Goal: Information Seeking & Learning: Learn about a topic

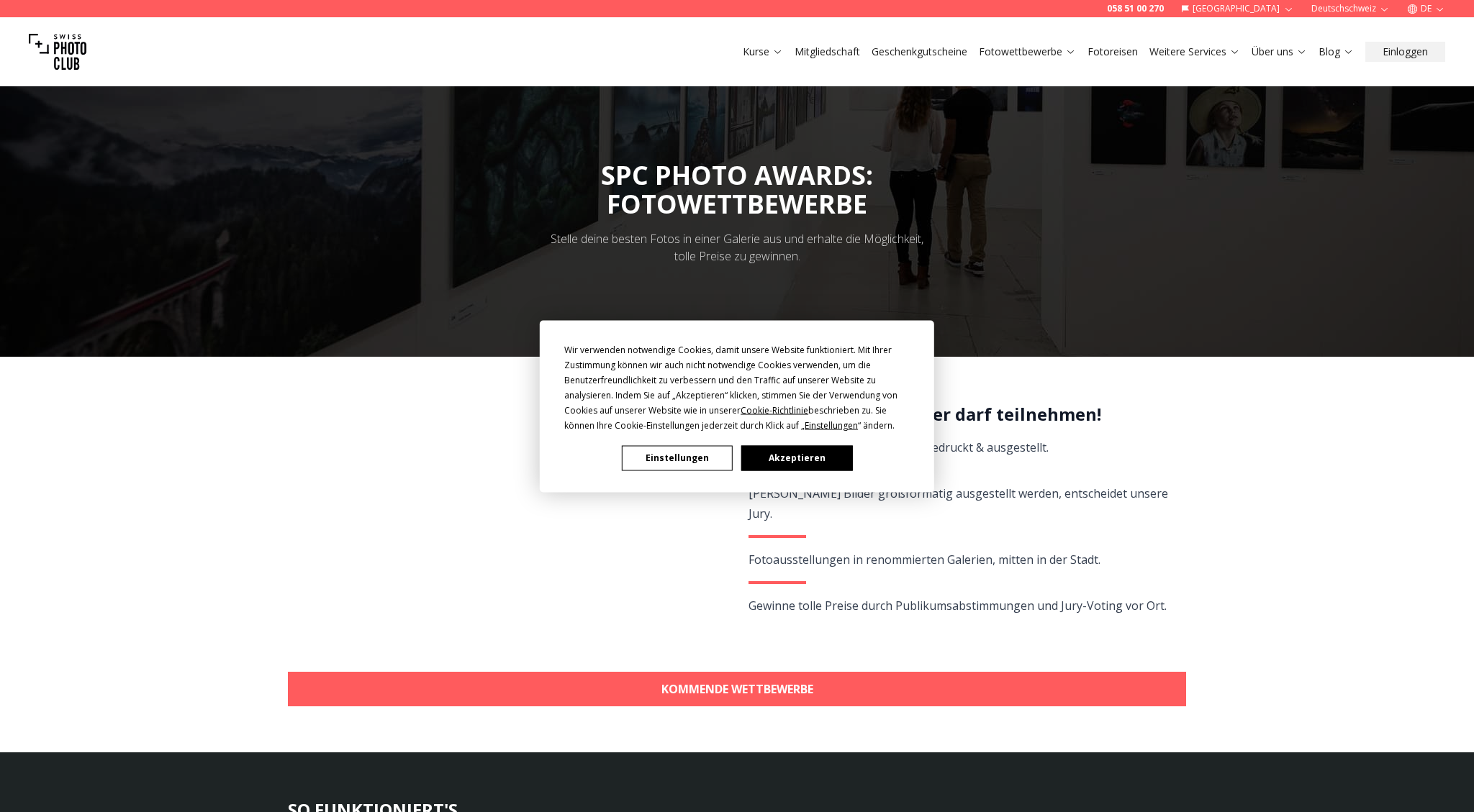
click at [788, 454] on button "Akzeptieren" at bounding box center [796, 458] width 111 height 25
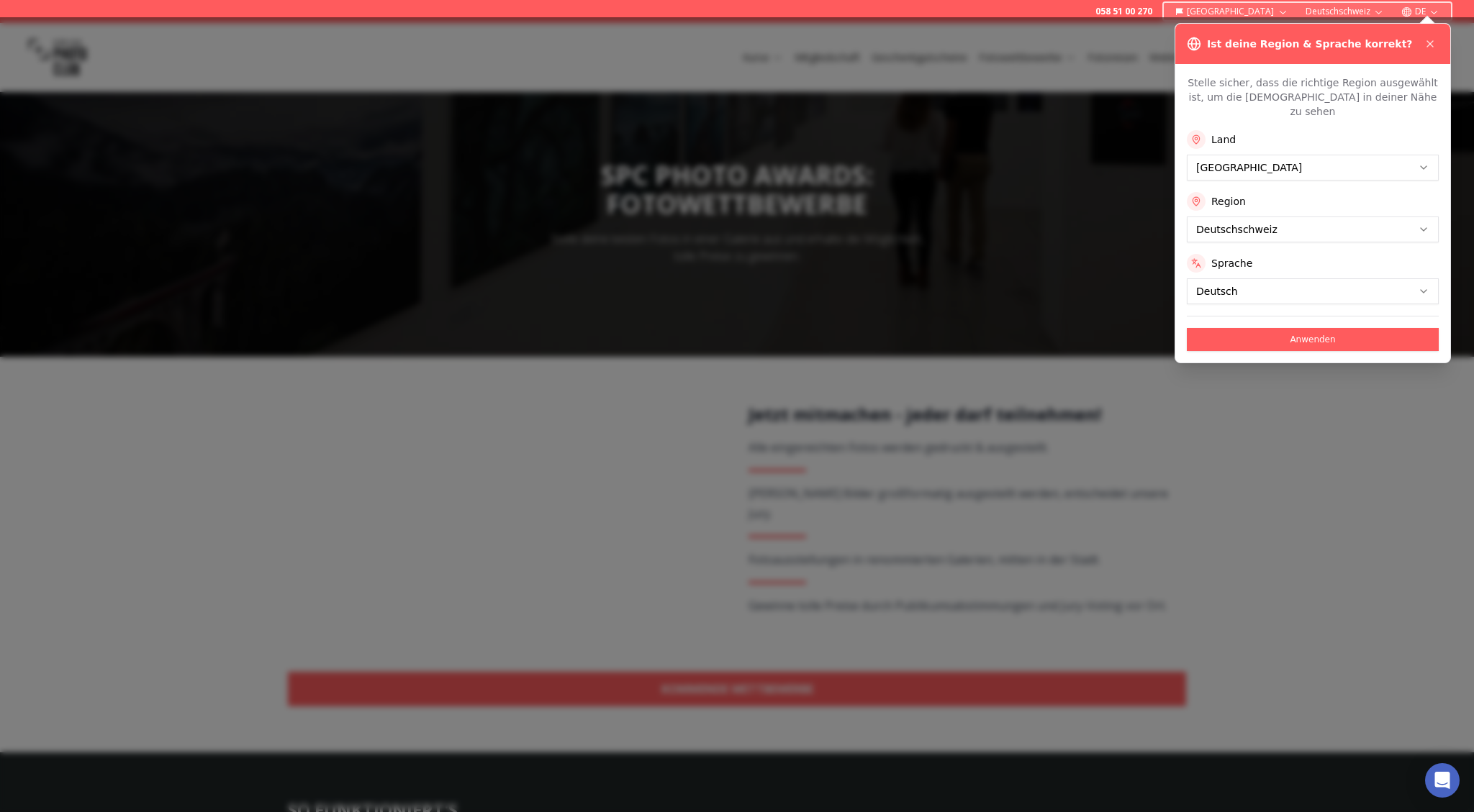
click at [1239, 131] on div "Land" at bounding box center [1313, 140] width 252 height 19
click at [1309, 328] on button "Anwenden" at bounding box center [1313, 340] width 252 height 23
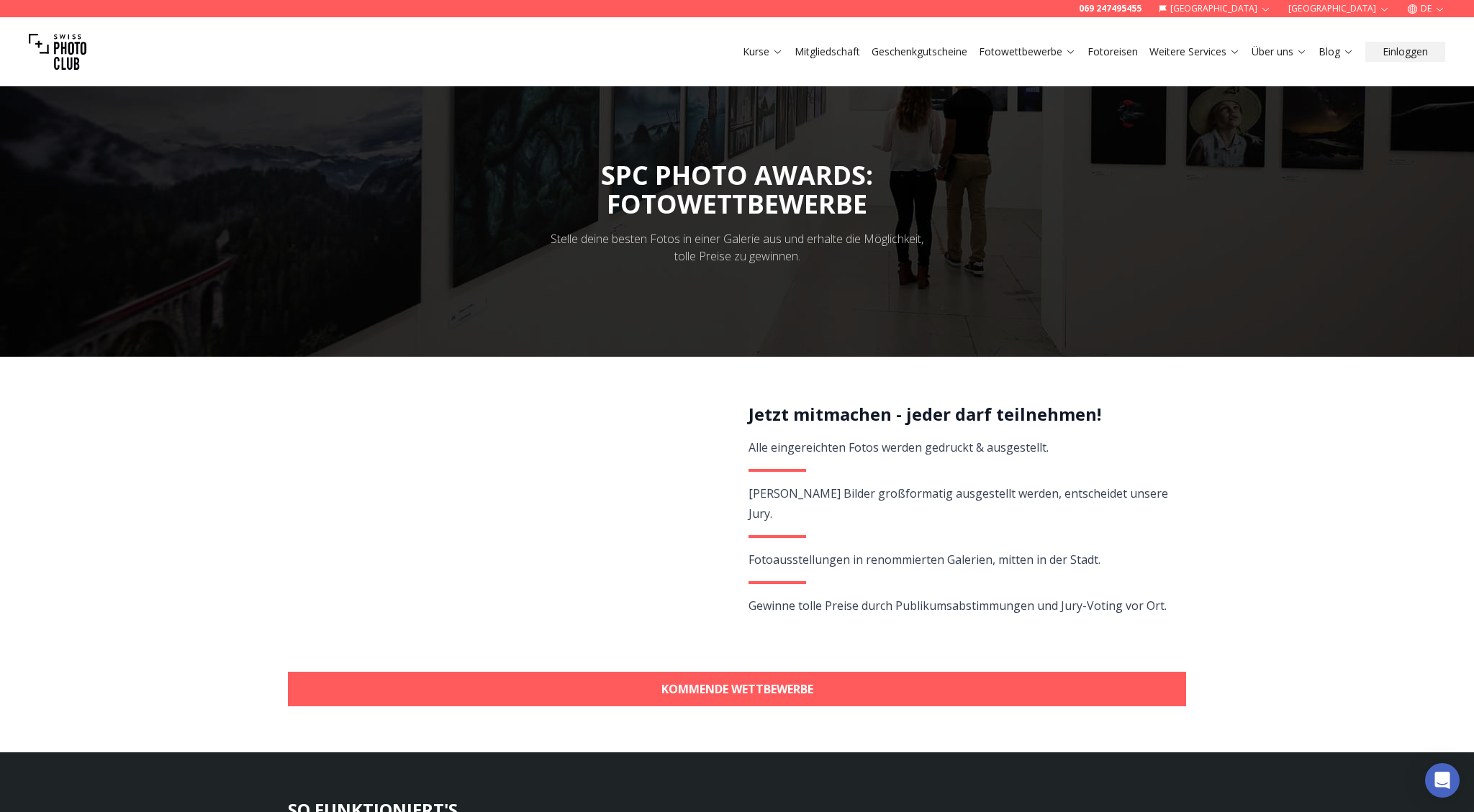
click at [819, 51] on link "Mitgliedschaft" at bounding box center [827, 51] width 66 height 14
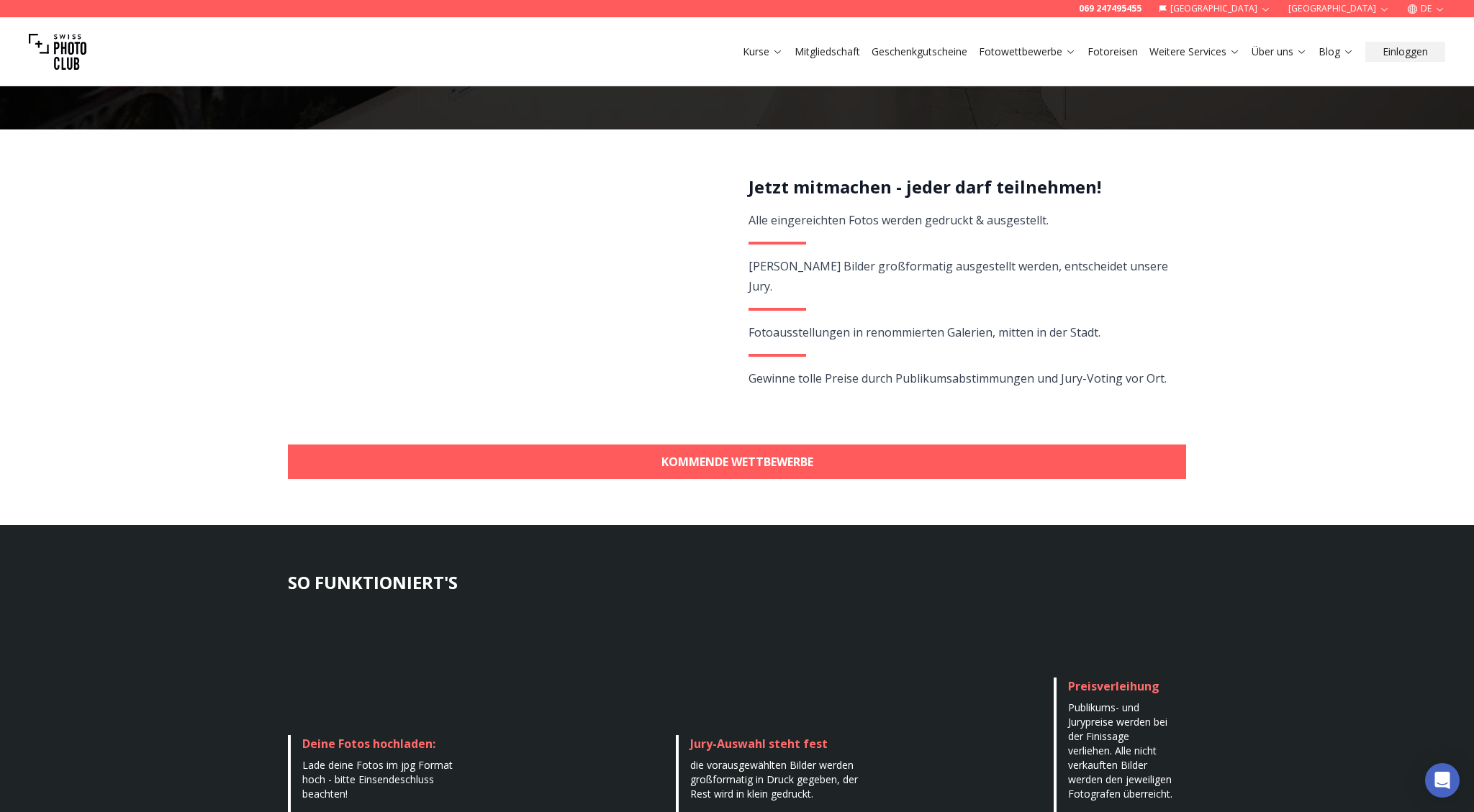
scroll to position [75, 0]
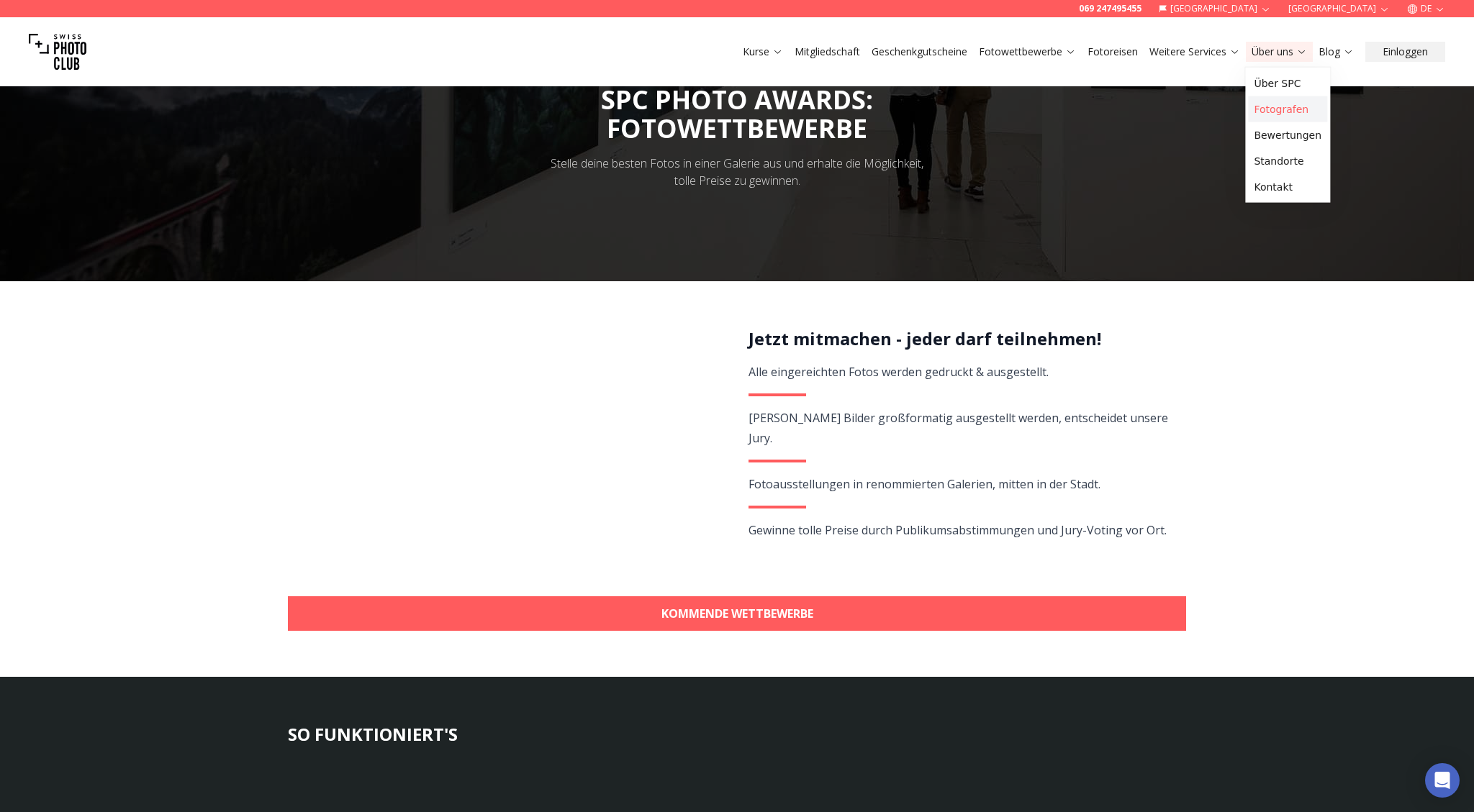
click at [1288, 111] on link "Fotografen" at bounding box center [1287, 109] width 79 height 26
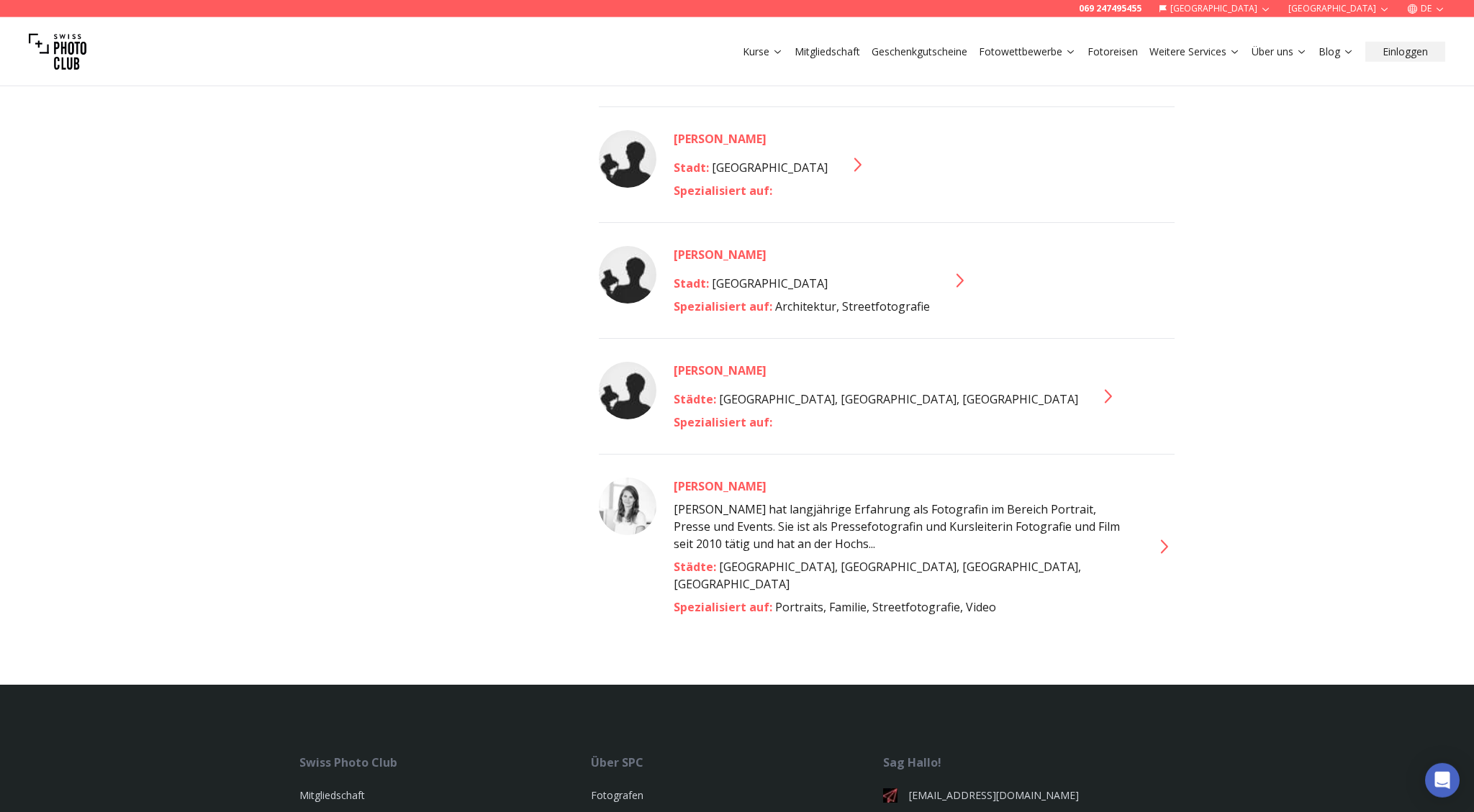
scroll to position [1063, 0]
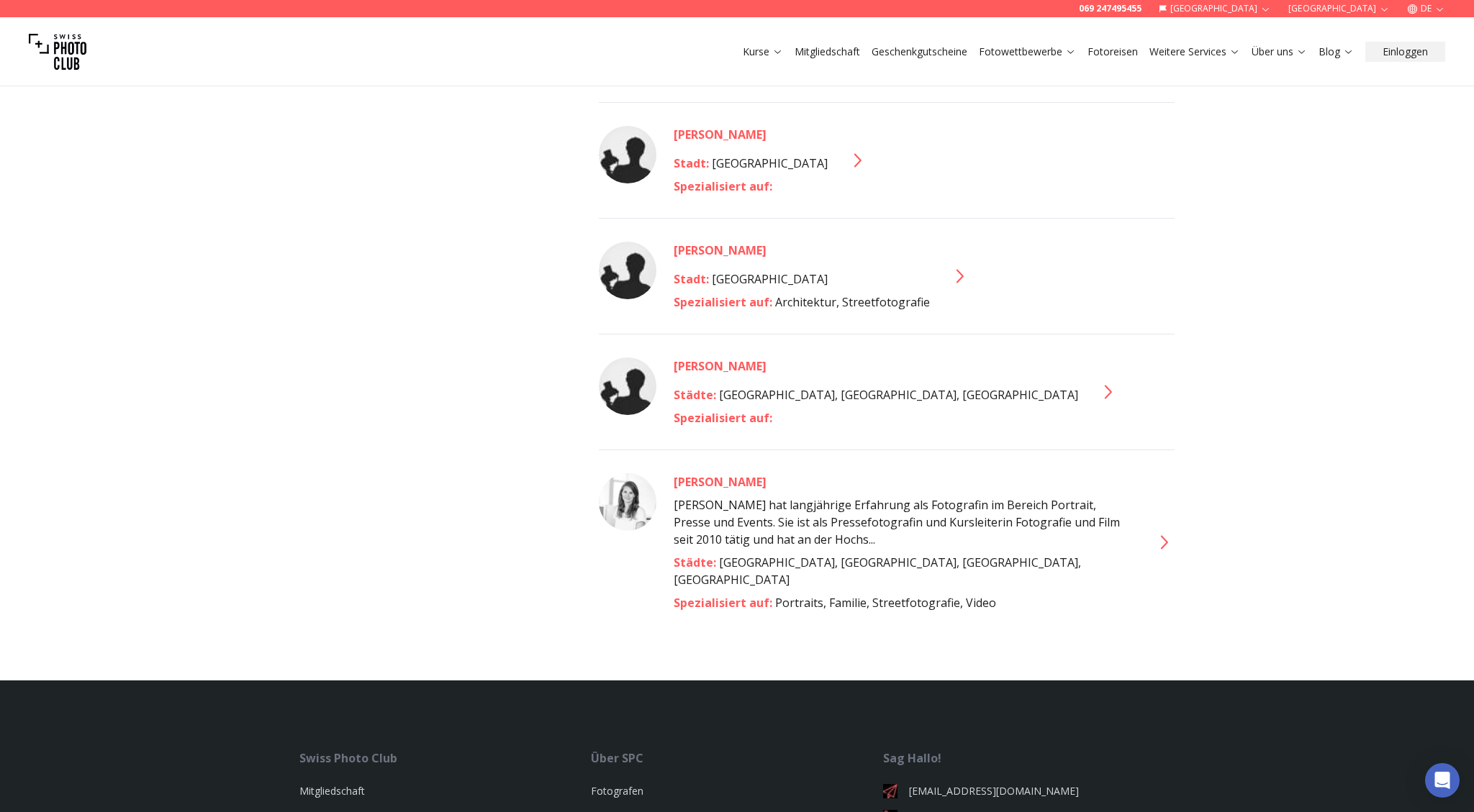
click at [726, 473] on div "[PERSON_NAME]" at bounding box center [904, 482] width 461 height 17
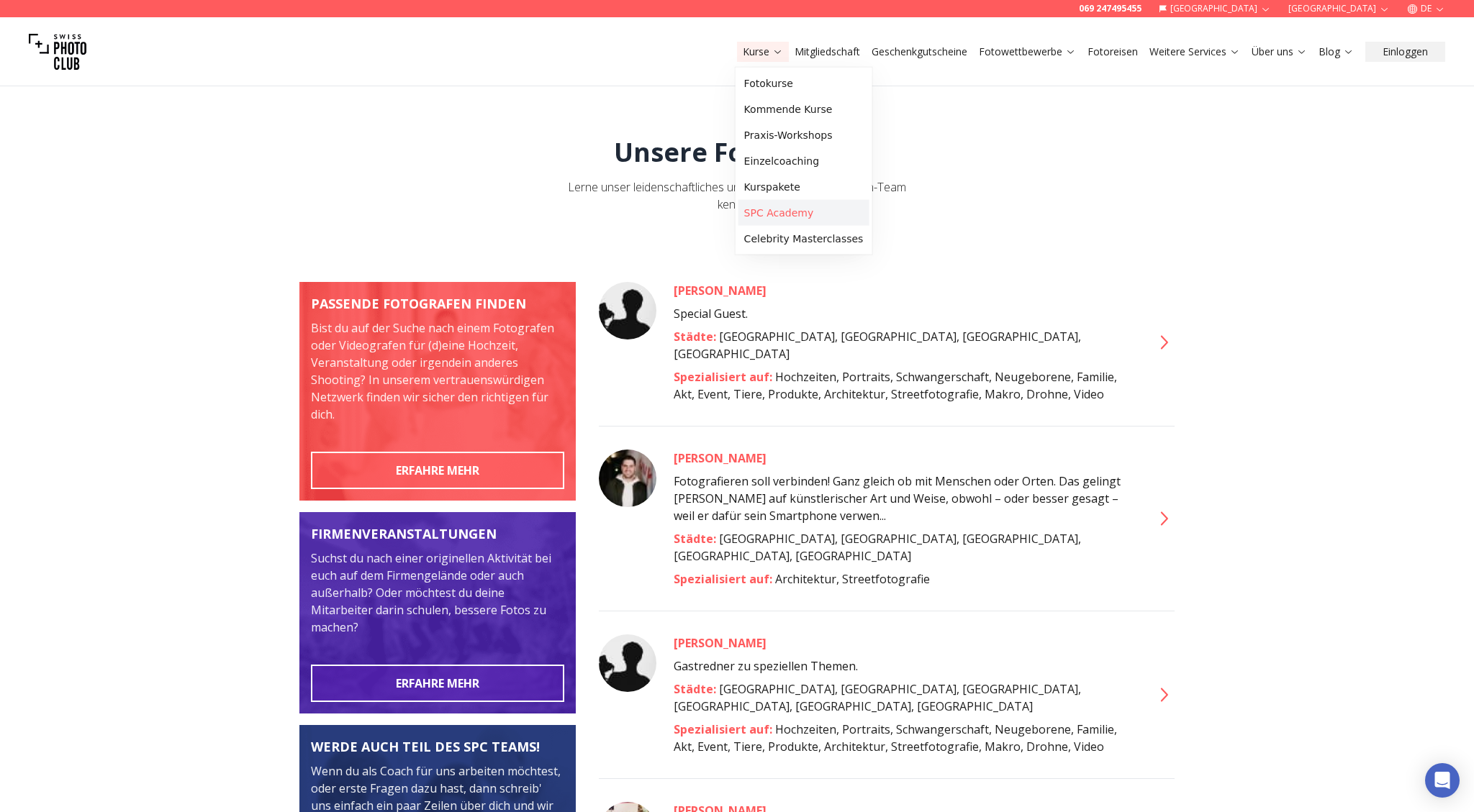
click at [793, 213] on link "SPC Academy" at bounding box center [803, 213] width 131 height 26
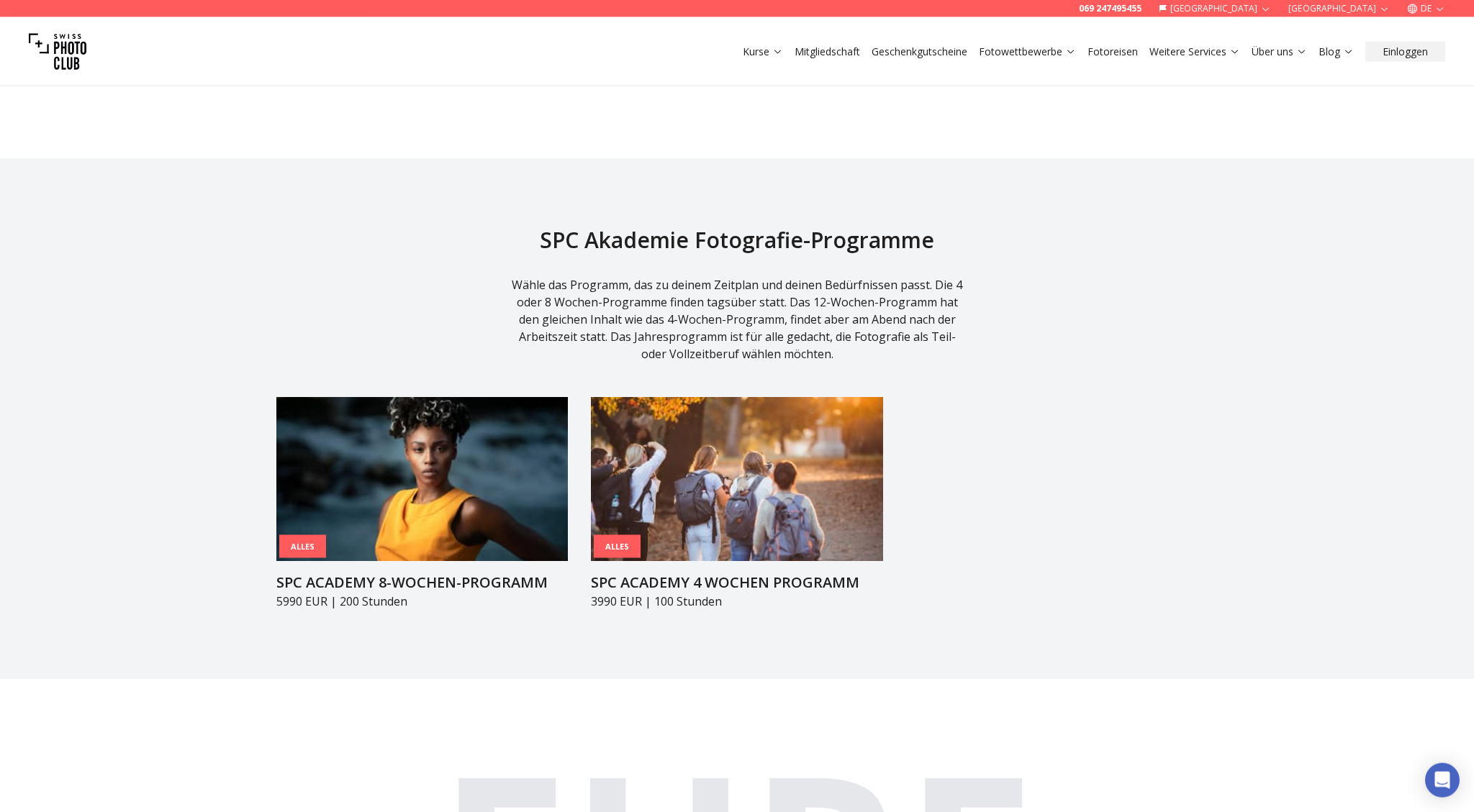
scroll to position [1215, 0]
click at [1401, 53] on button "Einloggen" at bounding box center [1404, 51] width 80 height 20
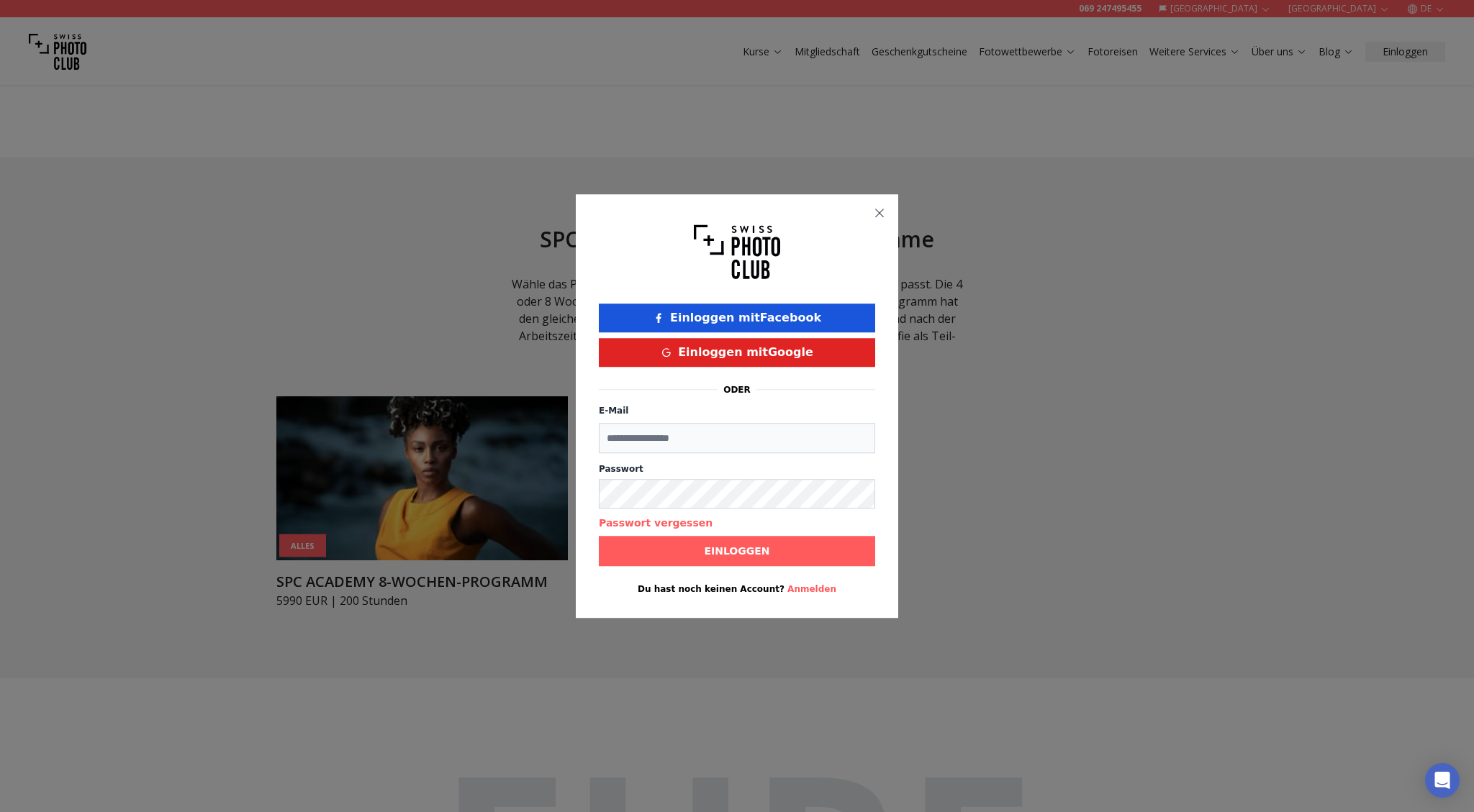
click at [880, 212] on icon "button" at bounding box center [879, 213] width 12 height 12
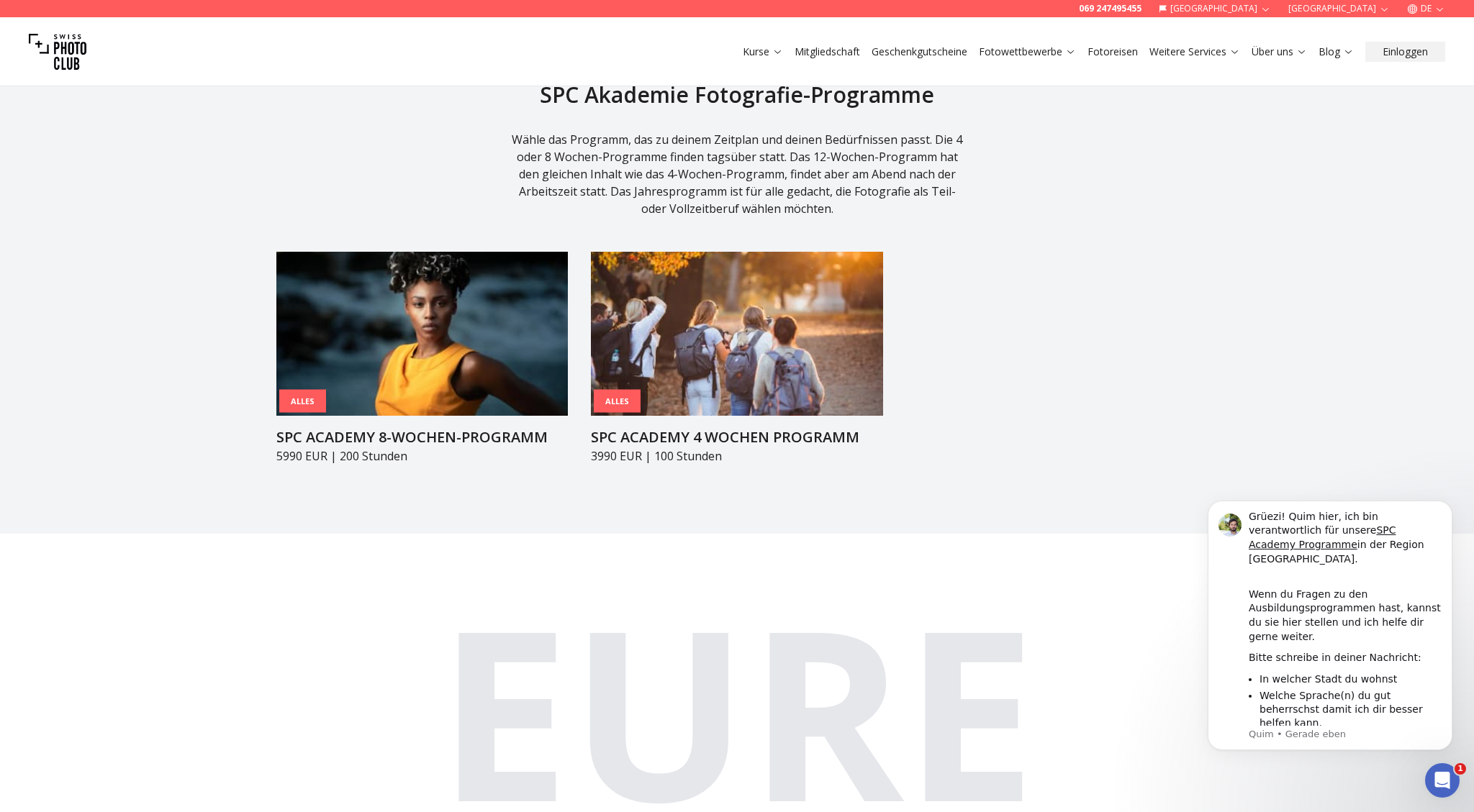
scroll to position [1367, 0]
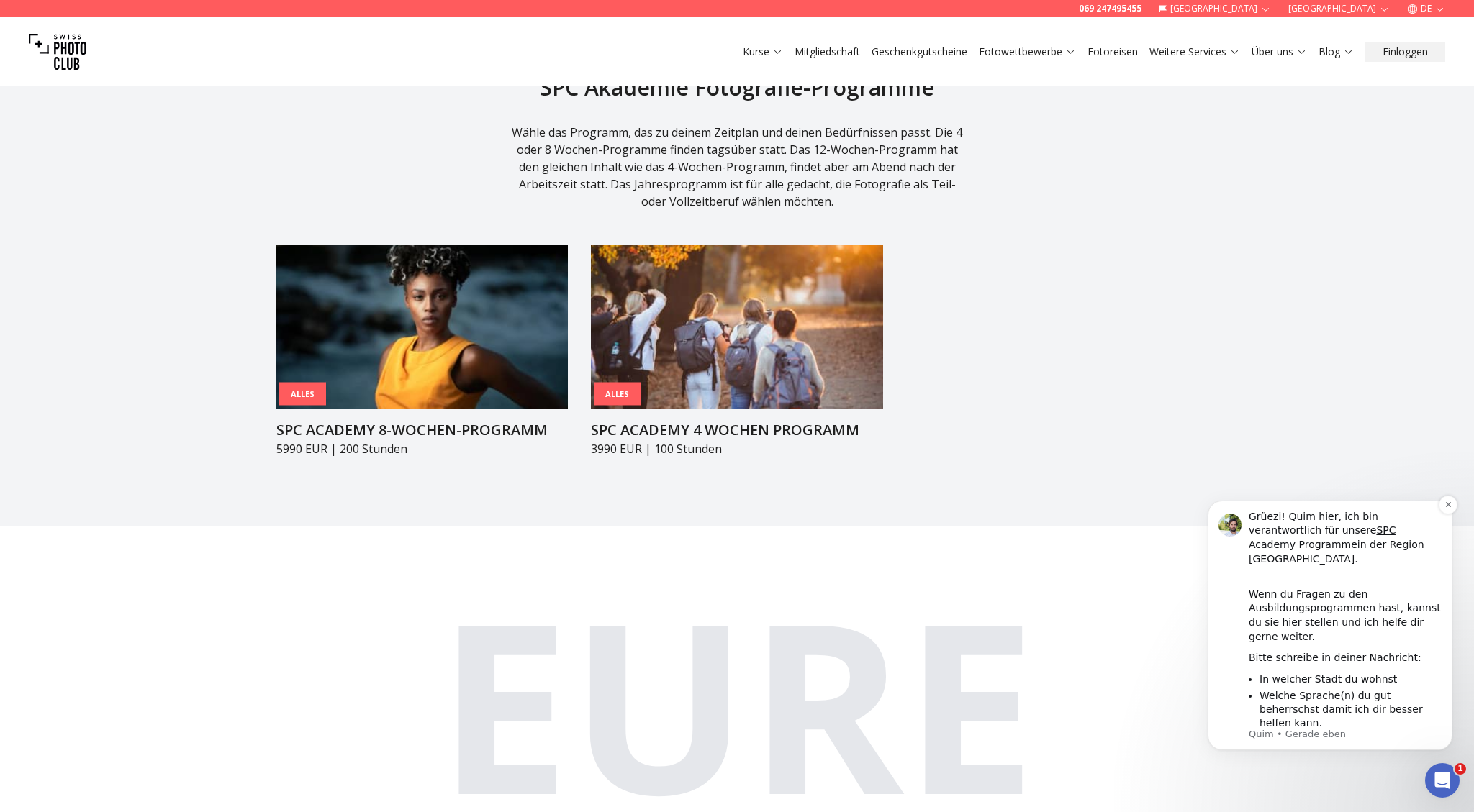
click at [1344, 737] on div "Danke!" at bounding box center [1345, 744] width 193 height 14
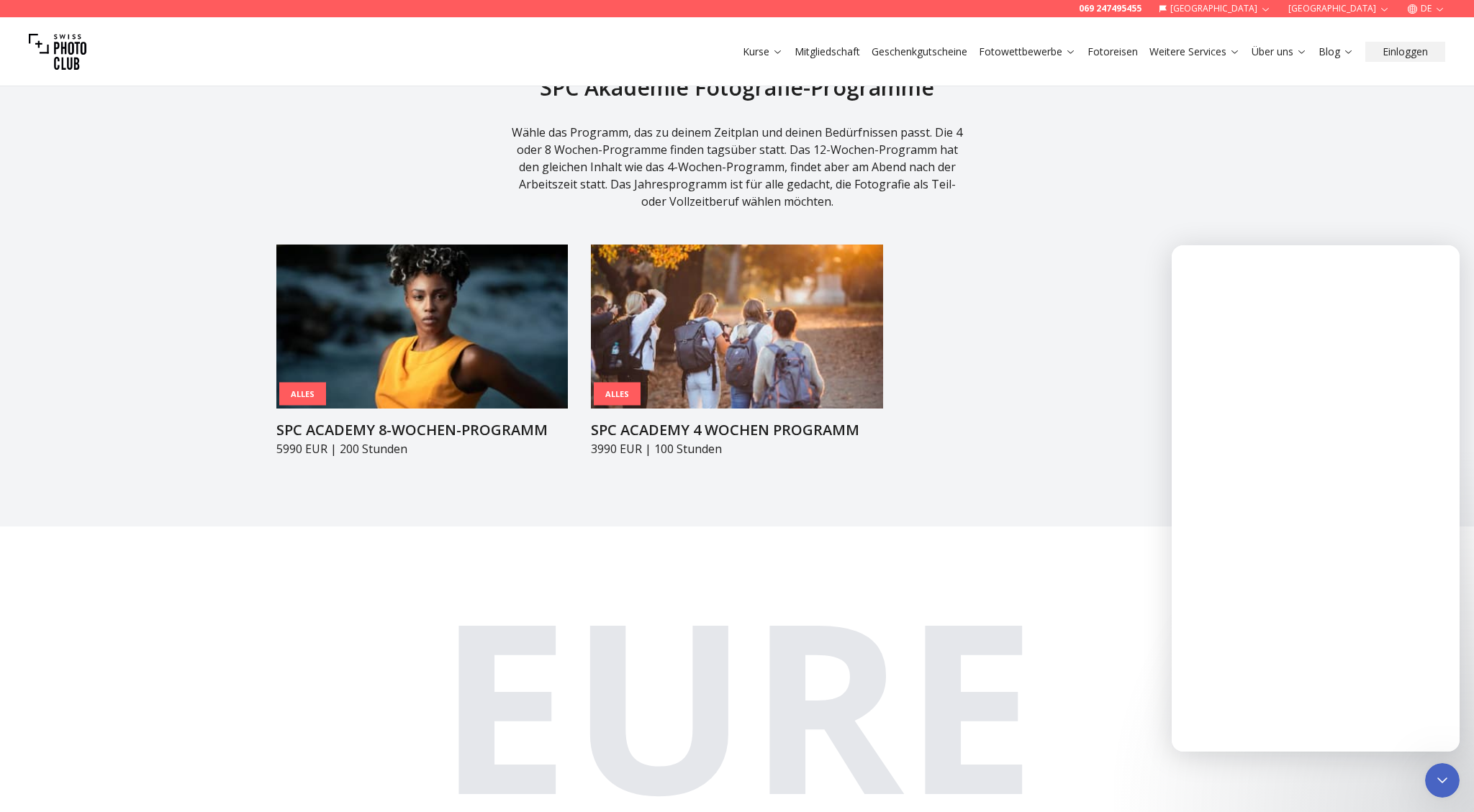
scroll to position [0, 0]
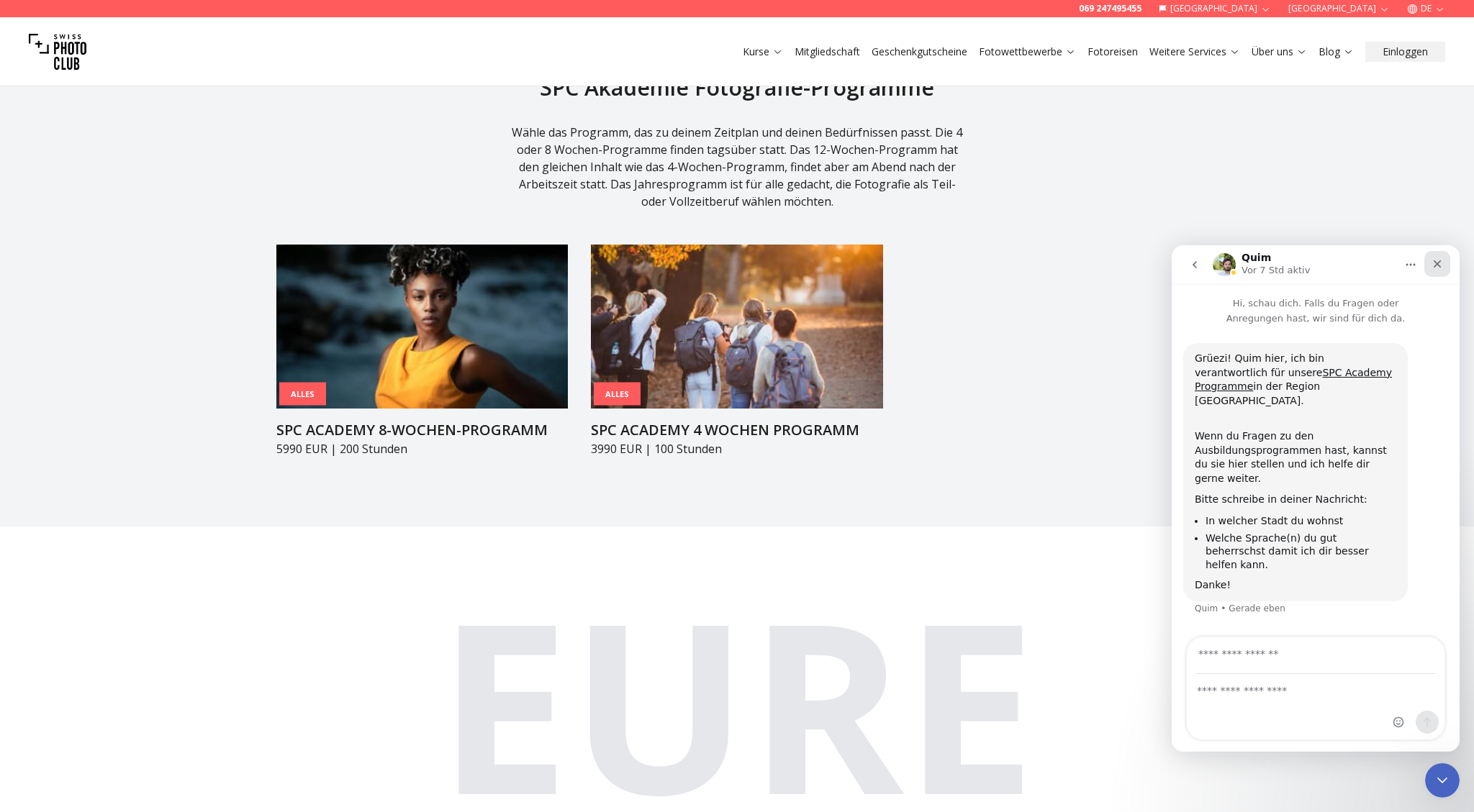
click at [1438, 265] on icon "Schließen" at bounding box center [1438, 264] width 8 height 8
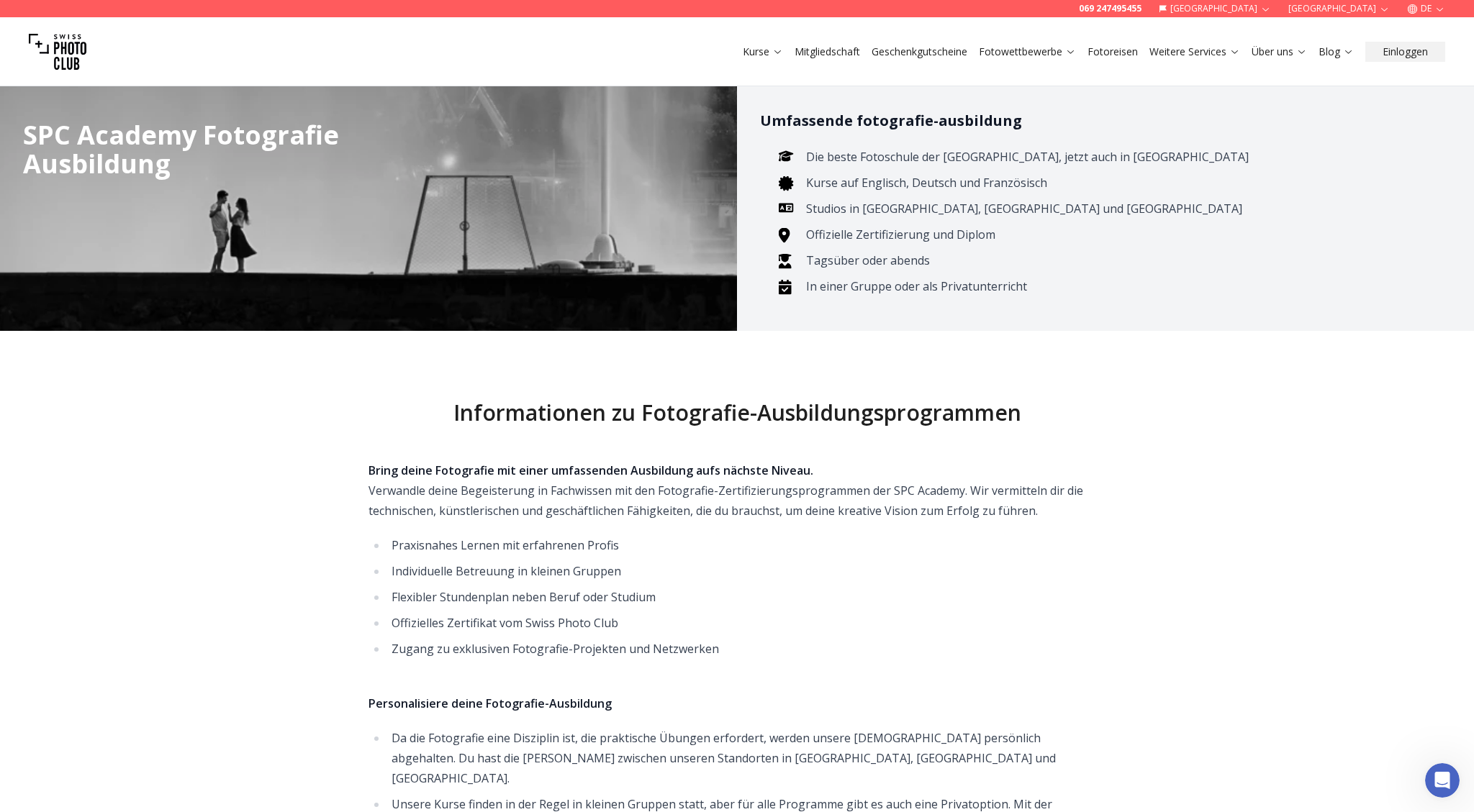
click at [1110, 51] on link "Fotoreisen" at bounding box center [1112, 51] width 51 height 14
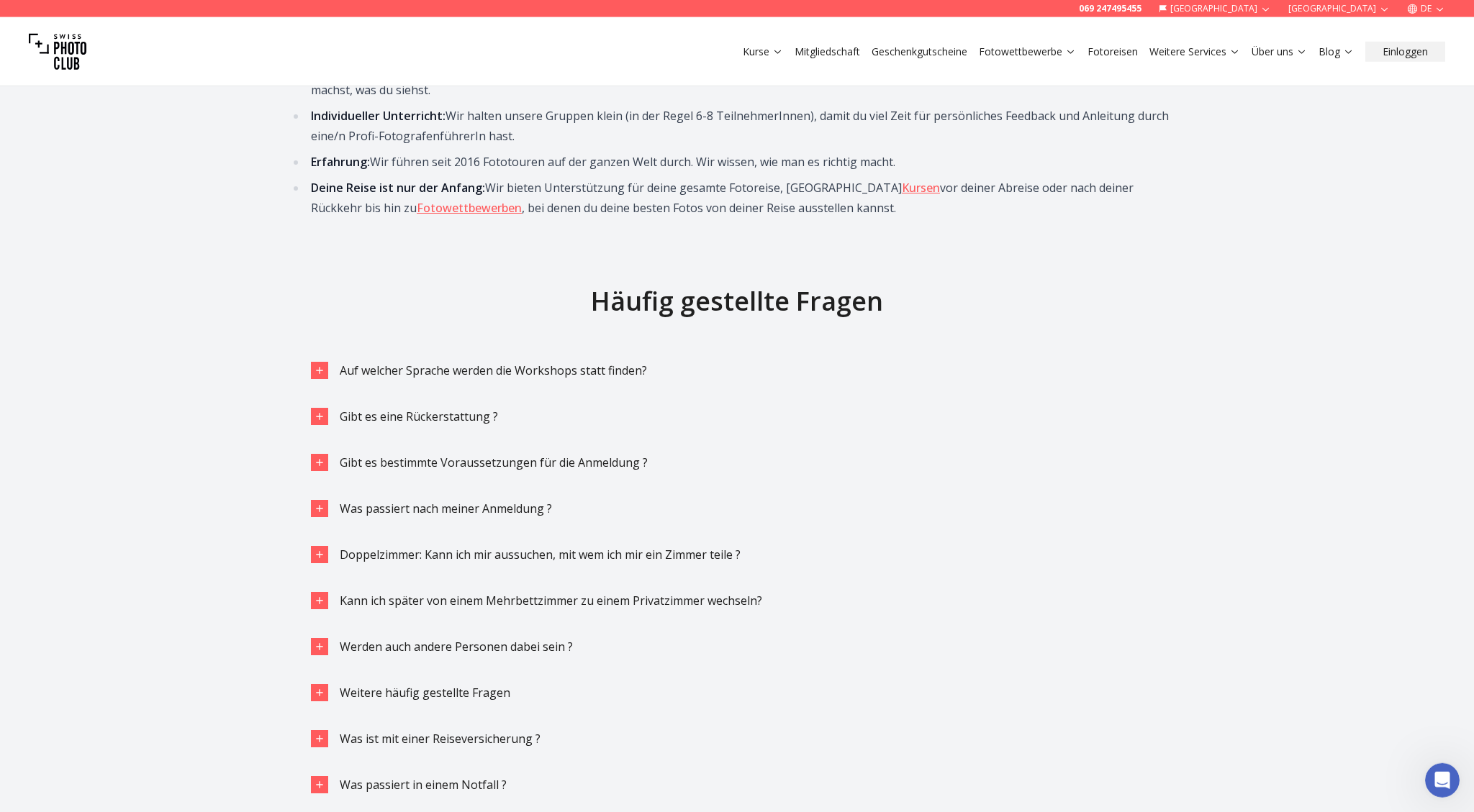
scroll to position [2734, 0]
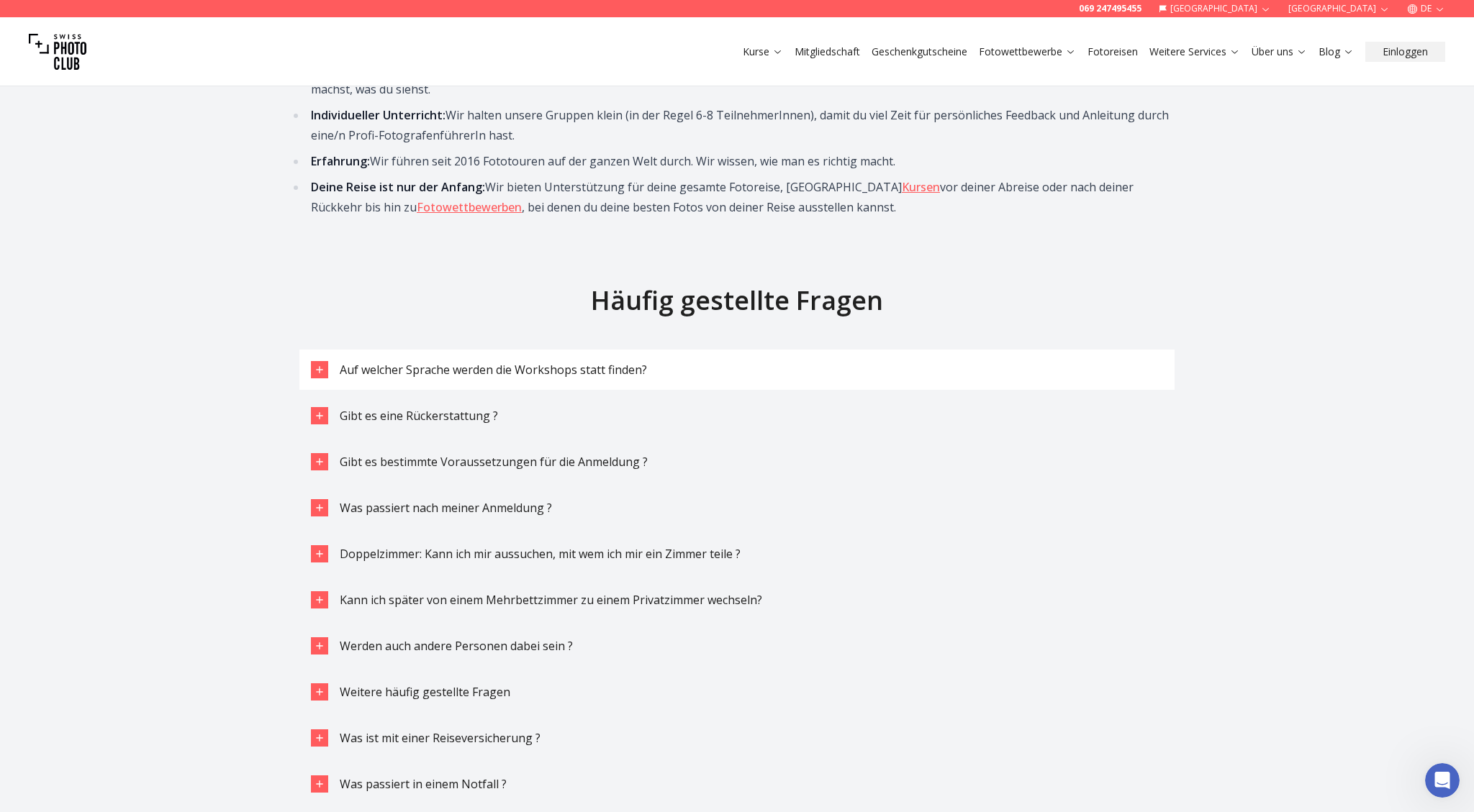
click at [617, 362] on span "Auf welcher Sprache werden die Workshops statt finden?" at bounding box center [493, 370] width 307 height 16
